Goal: Communication & Community: Participate in discussion

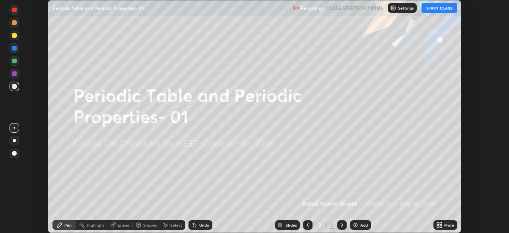
scroll to position [233, 509]
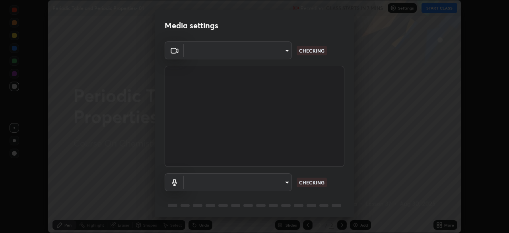
click at [262, 57] on body "Erase all Periodic Table and Periodic Properties- 01 Recording CLASS STARTS IN …" at bounding box center [254, 116] width 509 height 233
click at [259, 54] on div at bounding box center [254, 116] width 509 height 233
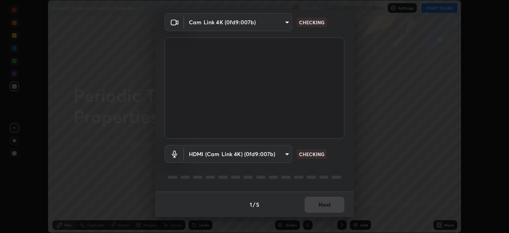
type input "bfa13ec11e3806c3eb92bf3b7126344263004e7e0ebf3fc0325b0f534c832c89"
type input "0386923fb9024cbaf178a4a2fd8e3b751ee26661207c8dbefa86137fe9378b42"
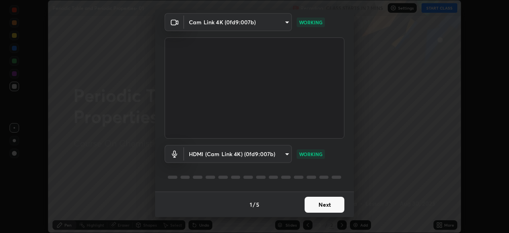
click at [324, 207] on button "Next" at bounding box center [325, 204] width 40 height 16
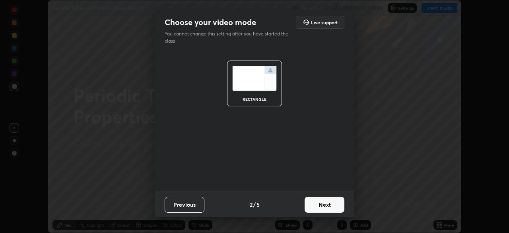
scroll to position [0, 0]
click at [330, 206] on button "Next" at bounding box center [325, 204] width 40 height 16
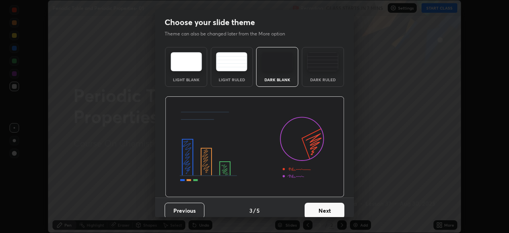
click at [332, 208] on button "Next" at bounding box center [325, 210] width 40 height 16
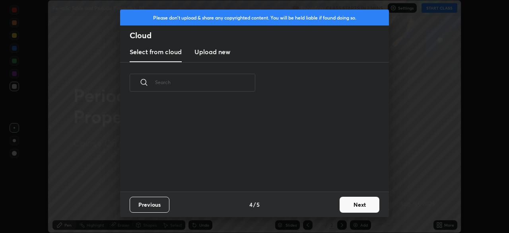
click at [341, 206] on button "Next" at bounding box center [360, 204] width 40 height 16
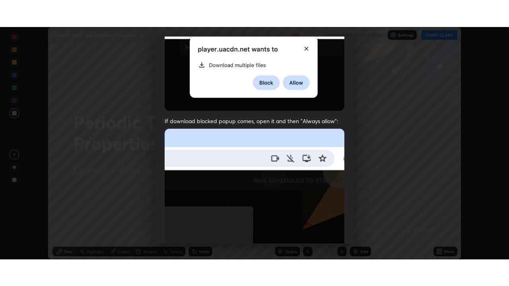
scroll to position [190, 0]
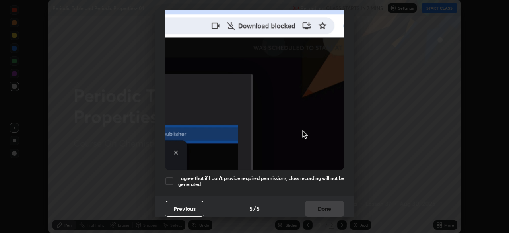
click at [171, 178] on div at bounding box center [170, 181] width 10 height 10
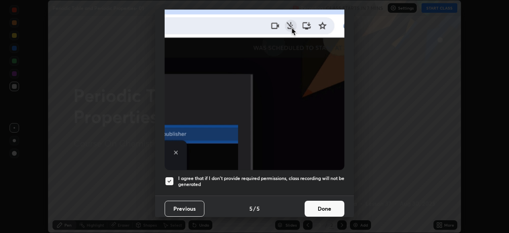
click at [330, 208] on button "Done" at bounding box center [325, 208] width 40 height 16
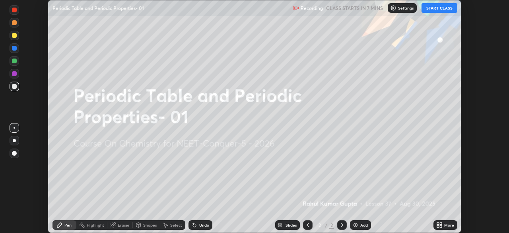
click at [438, 226] on icon at bounding box center [438, 226] width 2 height 2
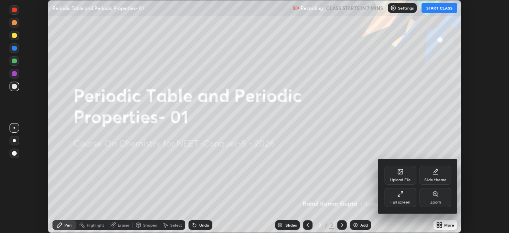
click at [403, 198] on div "Full screen" at bounding box center [400, 197] width 32 height 19
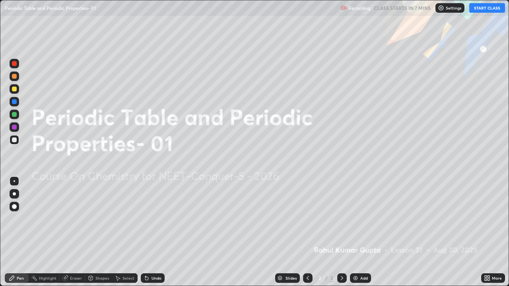
scroll to position [286, 509]
click at [441, 10] on img at bounding box center [441, 8] width 6 height 6
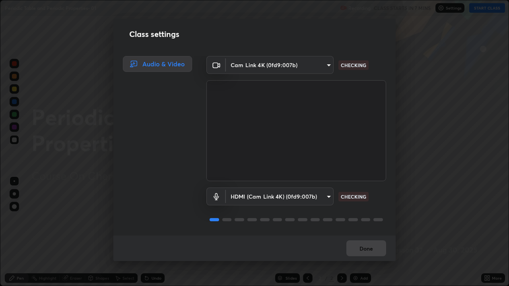
scroll to position [1, 0]
click at [367, 232] on button "Done" at bounding box center [366, 249] width 40 height 16
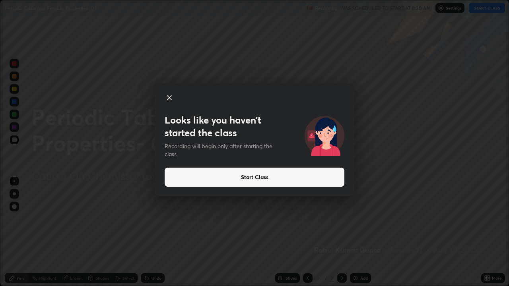
click at [301, 178] on button "Start Class" at bounding box center [255, 177] width 180 height 19
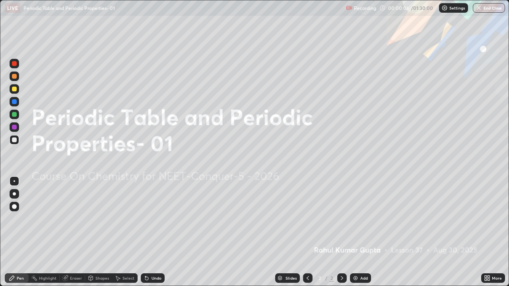
click at [359, 232] on div "Add" at bounding box center [360, 279] width 21 height 10
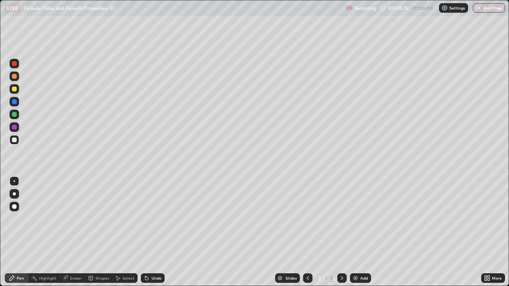
click at [17, 90] on div at bounding box center [15, 89] width 10 height 10
click at [14, 194] on div at bounding box center [14, 193] width 3 height 3
click at [17, 92] on div at bounding box center [15, 89] width 10 height 10
click at [16, 88] on div at bounding box center [14, 89] width 5 height 5
click at [99, 232] on div "Shapes" at bounding box center [102, 278] width 14 height 4
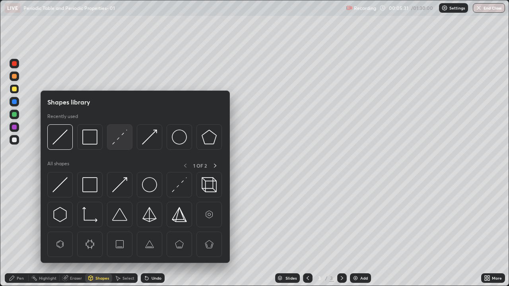
click at [118, 138] on img at bounding box center [119, 137] width 15 height 15
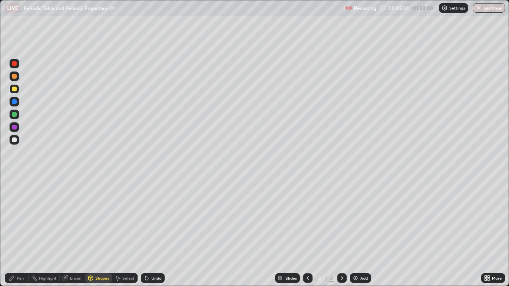
click at [18, 232] on div "Pen" at bounding box center [17, 279] width 24 height 10
click at [14, 139] on div at bounding box center [14, 140] width 5 height 5
click at [154, 232] on div "Undo" at bounding box center [156, 278] width 10 height 4
click at [155, 232] on div "Undo" at bounding box center [156, 278] width 10 height 4
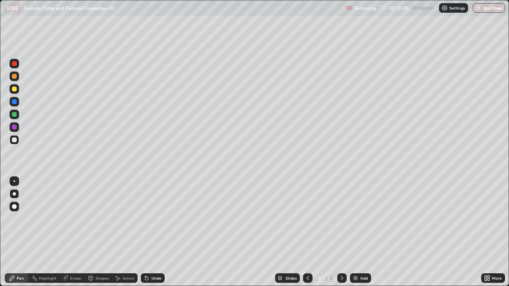
click at [353, 232] on img at bounding box center [355, 278] width 6 height 6
click at [15, 78] on div at bounding box center [14, 76] width 5 height 5
click at [96, 232] on div "Shapes" at bounding box center [102, 278] width 14 height 4
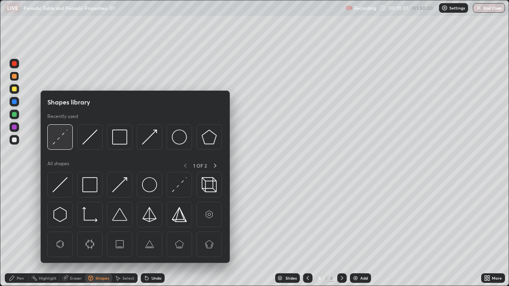
click at [64, 139] on img at bounding box center [59, 137] width 15 height 15
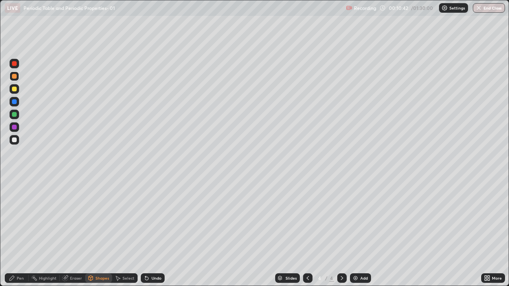
click at [100, 232] on div "Shapes" at bounding box center [98, 279] width 27 height 10
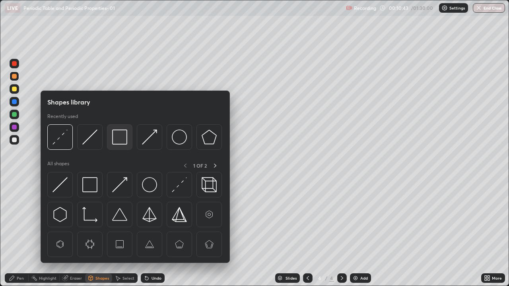
click at [120, 141] on img at bounding box center [119, 137] width 15 height 15
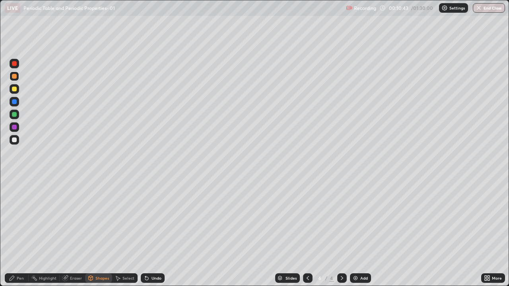
click at [14, 140] on div at bounding box center [14, 140] width 5 height 5
click at [18, 232] on div "Pen" at bounding box center [20, 278] width 7 height 4
click at [14, 89] on div at bounding box center [14, 89] width 5 height 5
click at [97, 232] on div "Shapes" at bounding box center [102, 278] width 14 height 4
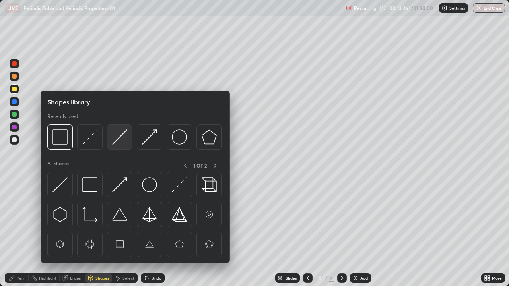
click at [119, 136] on img at bounding box center [119, 137] width 15 height 15
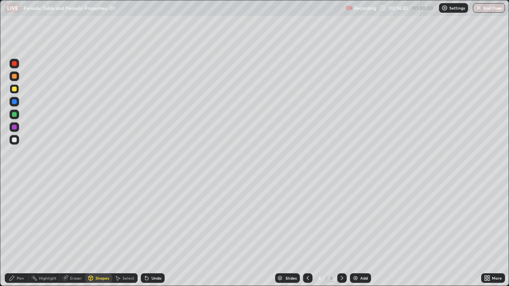
click at [14, 141] on div at bounding box center [14, 140] width 5 height 5
click at [151, 232] on div "Undo" at bounding box center [156, 278] width 10 height 4
click at [17, 232] on div "Pen" at bounding box center [20, 278] width 7 height 4
click at [98, 232] on div "Shapes" at bounding box center [102, 278] width 14 height 4
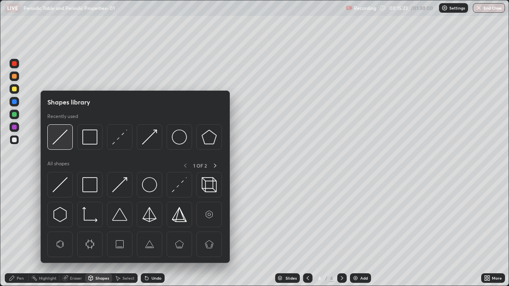
click at [62, 137] on img at bounding box center [59, 137] width 15 height 15
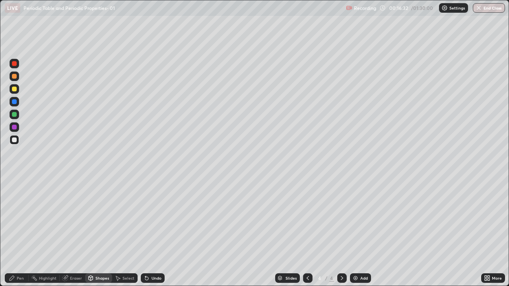
click at [13, 232] on icon at bounding box center [12, 278] width 5 height 5
click at [13, 91] on div at bounding box center [14, 89] width 5 height 5
click at [99, 232] on div "Shapes" at bounding box center [102, 278] width 14 height 4
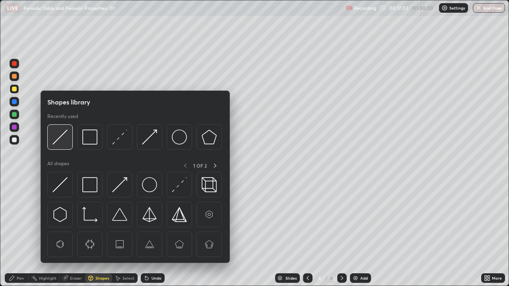
click at [62, 136] on img at bounding box center [59, 137] width 15 height 15
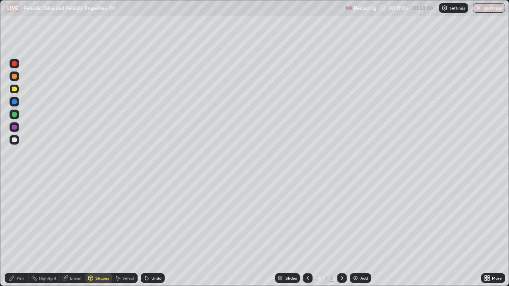
click at [14, 232] on icon at bounding box center [12, 278] width 6 height 6
click at [15, 90] on div at bounding box center [14, 89] width 5 height 5
click at [100, 232] on div "Shapes" at bounding box center [102, 278] width 14 height 4
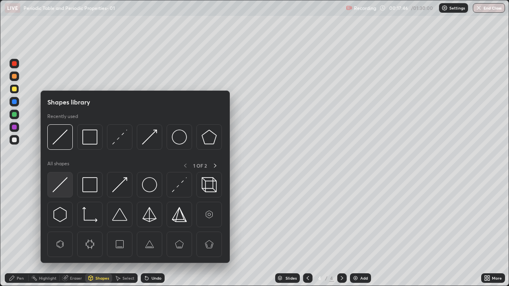
click at [59, 183] on img at bounding box center [59, 184] width 15 height 15
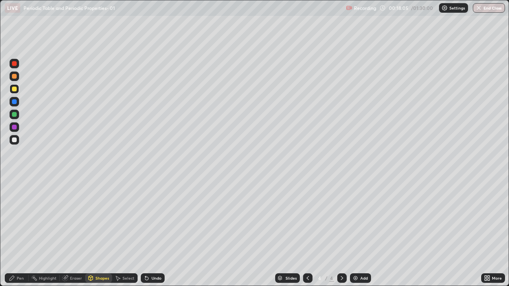
click at [95, 232] on div "Shapes" at bounding box center [102, 278] width 14 height 4
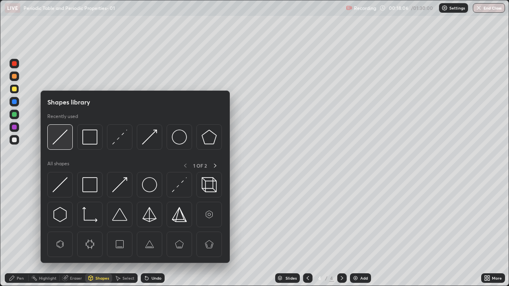
click at [62, 137] on img at bounding box center [59, 137] width 15 height 15
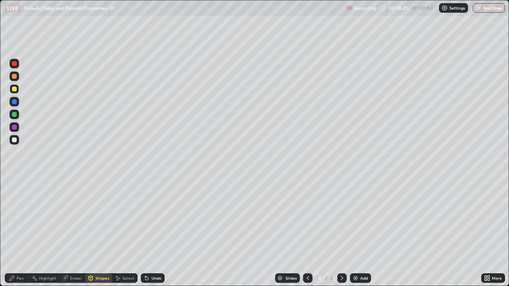
click at [17, 232] on div "Pen" at bounding box center [17, 279] width 24 height 10
click at [15, 141] on div at bounding box center [14, 140] width 5 height 5
click at [14, 115] on div at bounding box center [14, 114] width 5 height 5
click at [14, 140] on div at bounding box center [14, 140] width 5 height 5
click at [14, 181] on div at bounding box center [15, 181] width 2 height 2
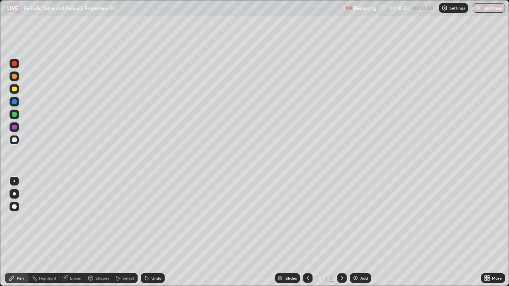
click at [13, 127] on div at bounding box center [14, 127] width 5 height 5
click at [15, 77] on div at bounding box center [14, 76] width 5 height 5
click at [14, 101] on div at bounding box center [14, 101] width 5 height 5
click at [152, 232] on div "Undo" at bounding box center [156, 278] width 10 height 4
click at [13, 116] on div at bounding box center [14, 114] width 5 height 5
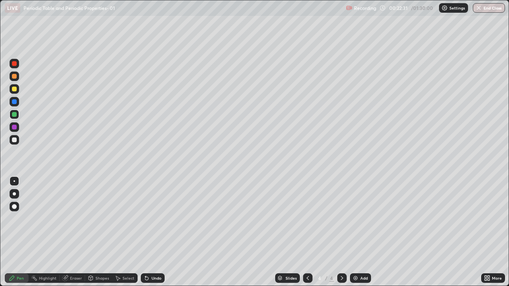
click at [14, 89] on div at bounding box center [14, 89] width 5 height 5
click at [14, 115] on div at bounding box center [14, 114] width 5 height 5
click at [14, 90] on div at bounding box center [14, 89] width 5 height 5
click at [14, 64] on div at bounding box center [14, 63] width 5 height 5
click at [15, 103] on div at bounding box center [14, 101] width 5 height 5
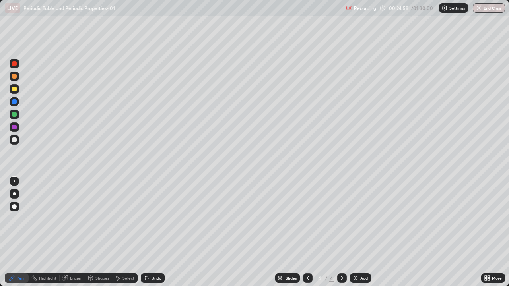
click at [16, 78] on div at bounding box center [14, 76] width 5 height 5
click at [14, 89] on div at bounding box center [14, 89] width 5 height 5
click at [154, 232] on div "Undo" at bounding box center [156, 278] width 10 height 4
click at [14, 102] on div at bounding box center [14, 101] width 5 height 5
click at [13, 140] on div at bounding box center [14, 140] width 5 height 5
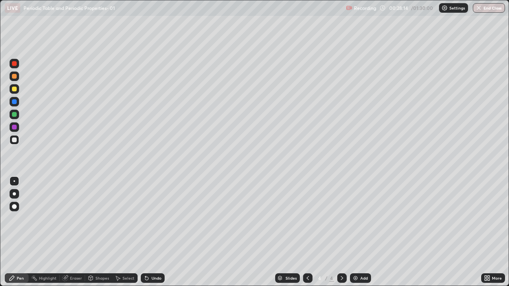
click at [154, 232] on div "Undo" at bounding box center [156, 278] width 10 height 4
click at [14, 77] on div at bounding box center [14, 76] width 5 height 5
click at [153, 232] on div "Undo" at bounding box center [156, 278] width 10 height 4
click at [155, 232] on div "Undo" at bounding box center [156, 278] width 10 height 4
click at [155, 232] on div "Undo" at bounding box center [153, 279] width 24 height 10
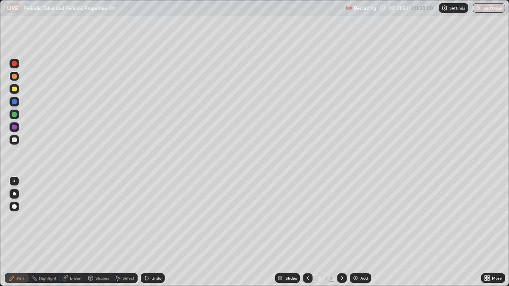
click at [15, 140] on div at bounding box center [14, 140] width 5 height 5
click at [15, 115] on div at bounding box center [14, 114] width 5 height 5
click at [15, 90] on div at bounding box center [14, 89] width 5 height 5
click at [357, 232] on img at bounding box center [355, 278] width 6 height 6
click at [14, 78] on div at bounding box center [14, 76] width 5 height 5
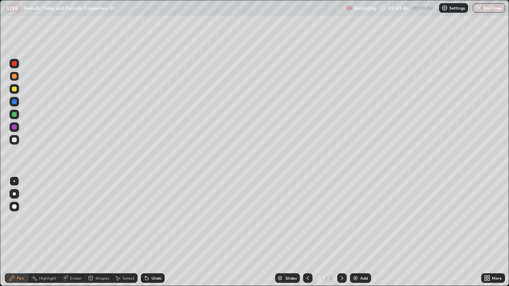
click at [96, 232] on div "Shapes" at bounding box center [102, 278] width 14 height 4
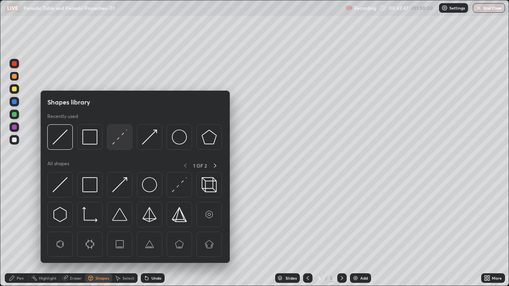
click at [125, 137] on img at bounding box center [119, 137] width 15 height 15
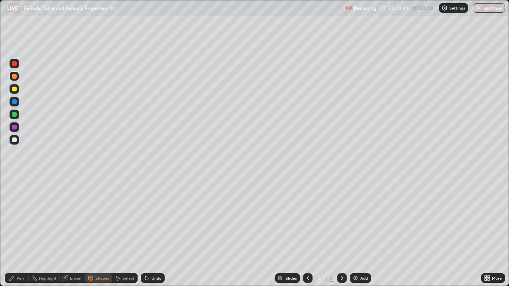
click at [13, 232] on icon at bounding box center [12, 278] width 6 height 6
click at [14, 141] on div at bounding box center [14, 140] width 5 height 5
click at [14, 103] on div at bounding box center [14, 101] width 5 height 5
click at [153, 232] on div "Undo" at bounding box center [156, 278] width 10 height 4
click at [152, 232] on div "Undo" at bounding box center [156, 278] width 10 height 4
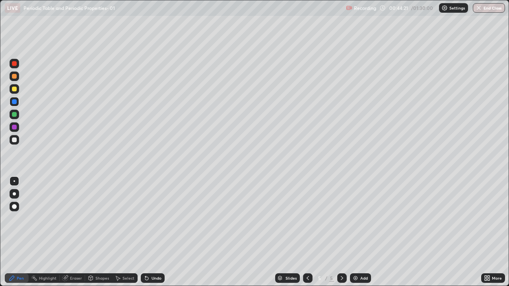
click at [14, 140] on div at bounding box center [14, 140] width 5 height 5
click at [14, 92] on div at bounding box center [15, 89] width 10 height 10
click at [14, 142] on div at bounding box center [14, 140] width 5 height 5
click at [15, 103] on div at bounding box center [14, 101] width 5 height 5
click at [14, 140] on div at bounding box center [14, 140] width 5 height 5
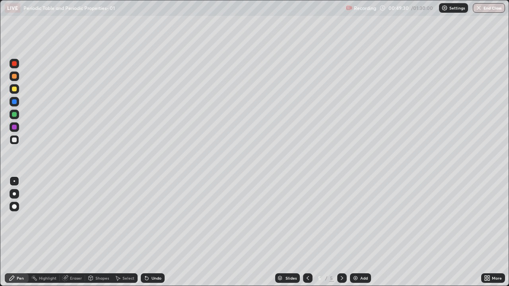
click at [99, 232] on div "Shapes" at bounding box center [102, 278] width 14 height 4
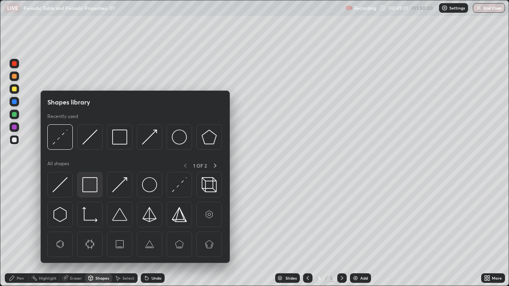
click at [87, 182] on img at bounding box center [89, 184] width 15 height 15
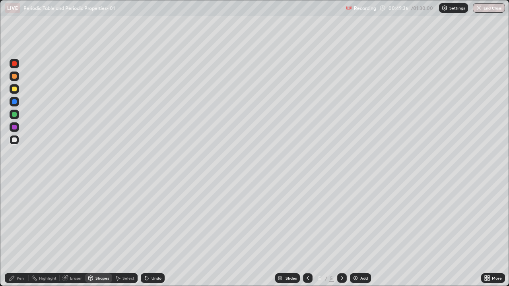
click at [14, 232] on icon at bounding box center [12, 278] width 6 height 6
click at [15, 103] on div at bounding box center [14, 101] width 5 height 5
click at [356, 232] on img at bounding box center [355, 278] width 6 height 6
click at [13, 91] on div at bounding box center [14, 89] width 5 height 5
click at [14, 140] on div at bounding box center [14, 140] width 5 height 5
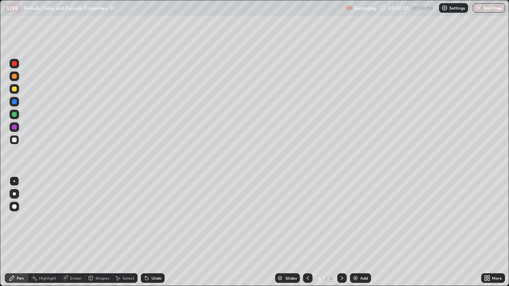
click at [13, 91] on div at bounding box center [14, 89] width 5 height 5
click at [15, 89] on div at bounding box center [14, 89] width 5 height 5
click at [14, 139] on div at bounding box center [14, 140] width 5 height 5
click at [15, 104] on div at bounding box center [14, 101] width 5 height 5
click at [12, 140] on div at bounding box center [14, 140] width 5 height 5
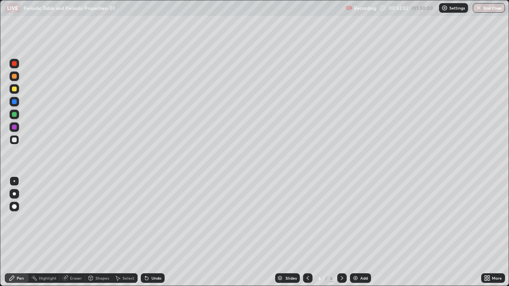
click at [97, 232] on div "Shapes" at bounding box center [98, 279] width 27 height 10
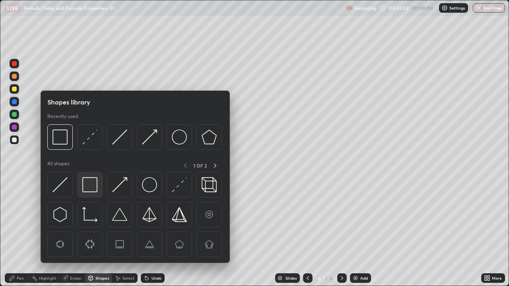
click at [92, 179] on img at bounding box center [89, 184] width 15 height 15
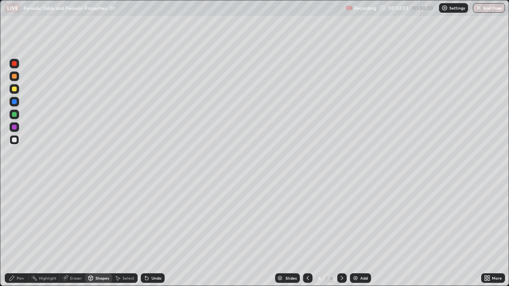
click at [16, 101] on div at bounding box center [14, 101] width 5 height 5
click at [10, 232] on icon at bounding box center [12, 278] width 5 height 5
click at [307, 232] on icon at bounding box center [308, 278] width 2 height 4
click at [340, 232] on div at bounding box center [342, 279] width 10 height 10
click at [12, 140] on div at bounding box center [14, 140] width 5 height 5
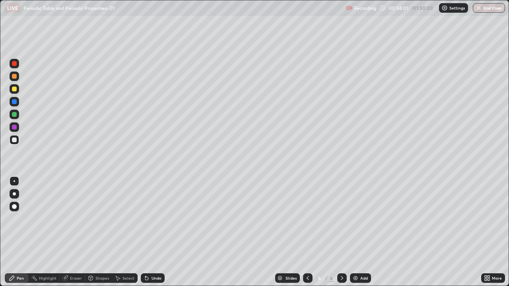
click at [153, 232] on div "Undo" at bounding box center [156, 278] width 10 height 4
click at [12, 232] on icon at bounding box center [12, 278] width 5 height 5
click at [14, 114] on div at bounding box center [14, 114] width 5 height 5
click at [357, 232] on img at bounding box center [355, 278] width 6 height 6
click at [16, 89] on div at bounding box center [14, 89] width 5 height 5
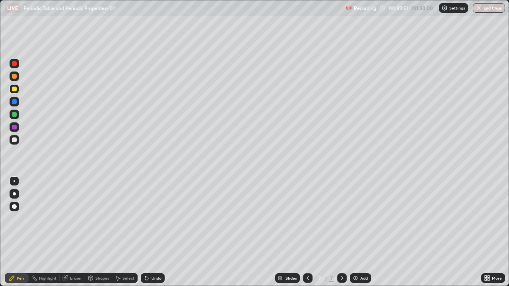
click at [97, 232] on div "Shapes" at bounding box center [102, 278] width 14 height 4
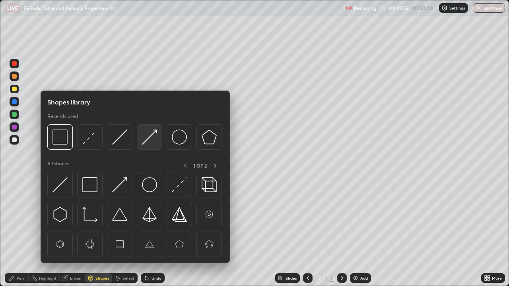
click at [149, 136] on img at bounding box center [149, 137] width 15 height 15
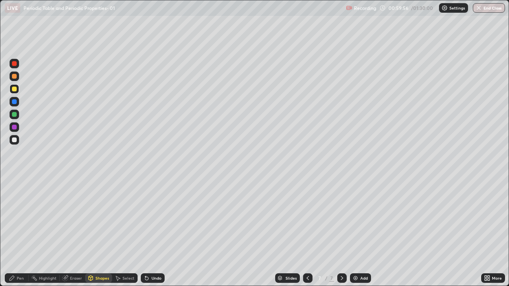
click at [13, 232] on div "Pen" at bounding box center [17, 279] width 24 height 10
click at [12, 141] on div at bounding box center [14, 140] width 5 height 5
click at [14, 195] on div at bounding box center [14, 193] width 3 height 3
click at [15, 102] on div at bounding box center [14, 101] width 5 height 5
click at [14, 142] on div at bounding box center [14, 140] width 5 height 5
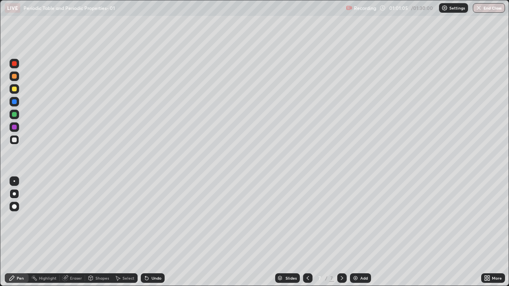
click at [308, 232] on icon at bounding box center [308, 278] width 6 height 6
click at [341, 232] on icon at bounding box center [342, 278] width 6 height 6
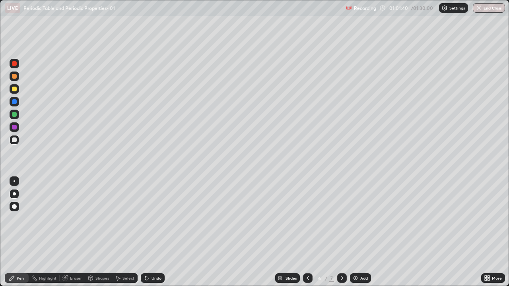
click at [340, 232] on icon at bounding box center [342, 278] width 6 height 6
click at [14, 101] on div at bounding box center [14, 101] width 5 height 5
click at [16, 142] on div at bounding box center [14, 140] width 5 height 5
click at [357, 232] on img at bounding box center [355, 278] width 6 height 6
click at [17, 79] on div at bounding box center [15, 77] width 10 height 10
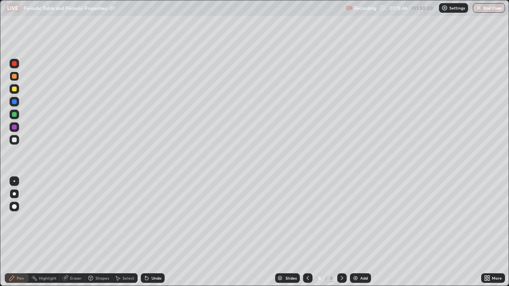
click at [100, 232] on div "Shapes" at bounding box center [102, 278] width 14 height 4
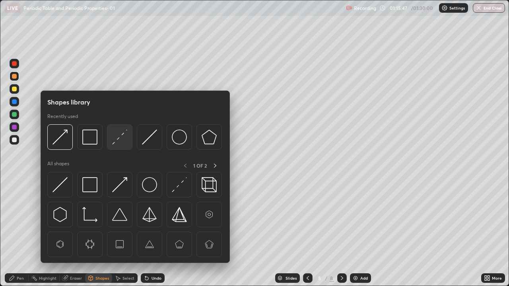
click at [121, 141] on img at bounding box center [119, 137] width 15 height 15
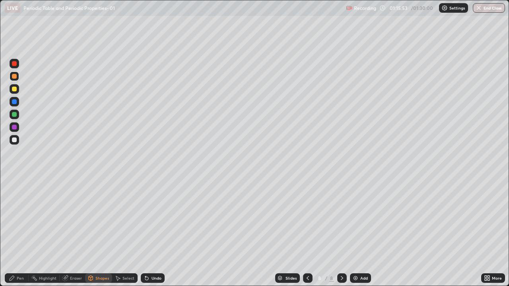
click at [19, 232] on div "Pen" at bounding box center [20, 278] width 7 height 4
click at [16, 142] on div at bounding box center [14, 140] width 5 height 5
click at [14, 114] on div at bounding box center [14, 114] width 5 height 5
click at [14, 141] on div at bounding box center [14, 140] width 5 height 5
click at [484, 8] on button "End Class" at bounding box center [489, 8] width 32 height 10
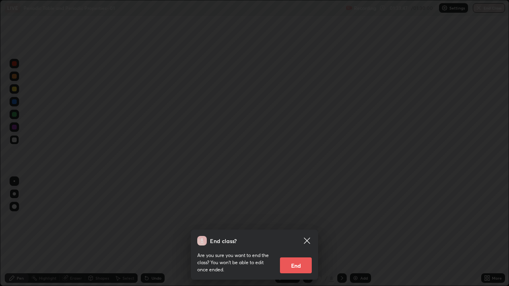
click at [293, 232] on button "End" at bounding box center [296, 266] width 32 height 16
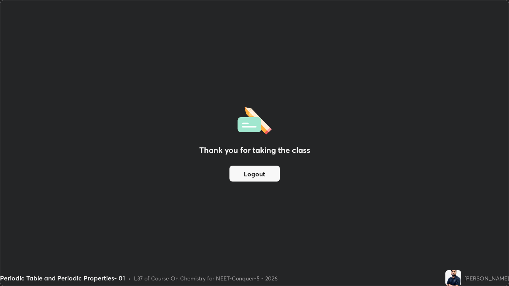
click at [264, 173] on button "Logout" at bounding box center [254, 174] width 50 height 16
